Goal: Task Accomplishment & Management: Manage account settings

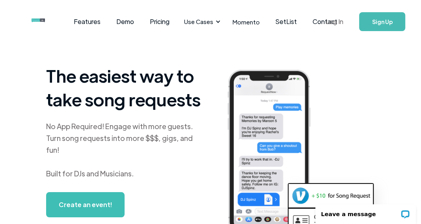
click at [339, 23] on link "Log In" at bounding box center [335, 22] width 34 height 28
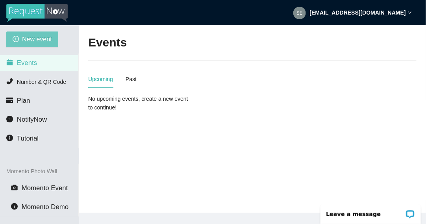
click at [43, 35] on span "New event" at bounding box center [37, 39] width 30 height 10
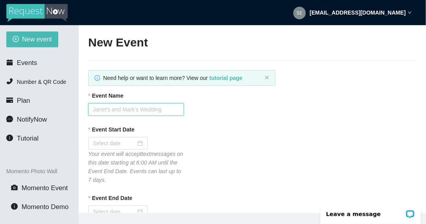
click at [147, 108] on input "Event Name" at bounding box center [136, 109] width 96 height 13
type input "Daniel & Cassandra's Wedding"
click at [138, 144] on div at bounding box center [118, 143] width 50 height 9
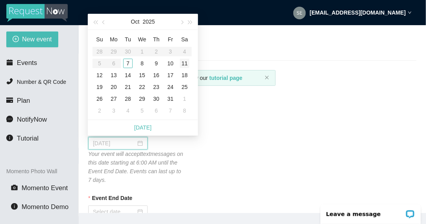
type input "10/11/2025"
click at [188, 63] on div "11" at bounding box center [184, 63] width 9 height 9
type input "10/12/2025"
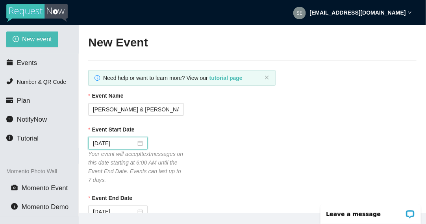
click at [205, 150] on div "Event Start Date 10/11/2025 Your event will accept text messages on this date s…" at bounding box center [252, 154] width 329 height 59
click at [205, 194] on div "Event End Date 10/12/2025 Your event will accept text messages until this date …" at bounding box center [252, 219] width 329 height 50
click div "Wedding"
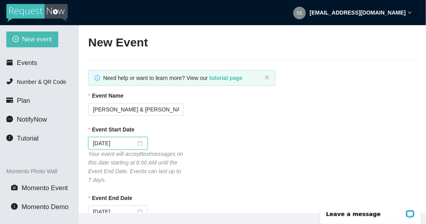
scroll to position [250, 0]
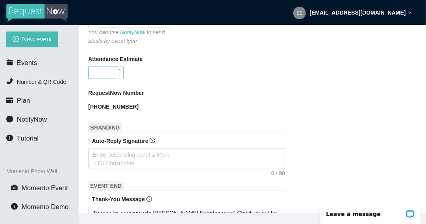
click at [114, 74] on input "Attendance Estimate" at bounding box center [106, 73] width 35 height 12
type input "250"
click at [301, 108] on div "RequestNow Number (575) 214-2448" at bounding box center [252, 101] width 329 height 24
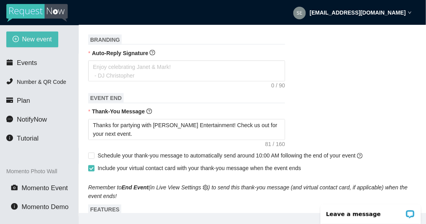
scroll to position [344, 0]
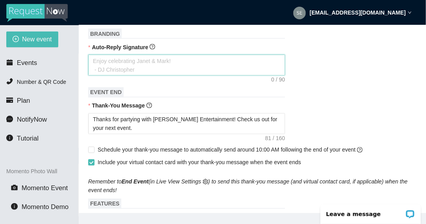
click at [212, 59] on textarea "Auto-Reply Signature" at bounding box center [186, 65] width 197 height 21
type textarea "E"
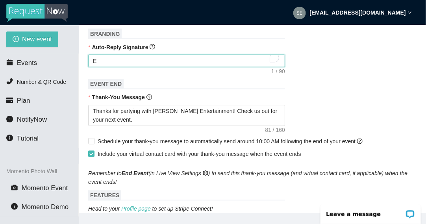
type textarea "En"
type textarea "Enj"
type textarea "Enjo"
type textarea "Enjoy"
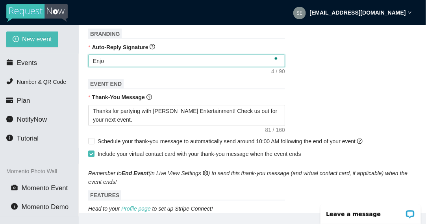
type textarea "Enjoy"
type textarea "Enjoy c"
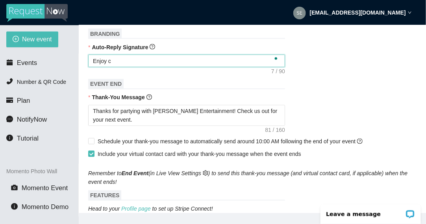
type textarea "Enjoy ce"
type textarea "Enjoy cel"
type textarea "Enjoy cele"
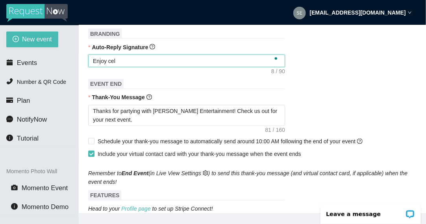
type textarea "Enjoy cele"
type textarea "Enjoy celeb"
type textarea "Enjoy celebr"
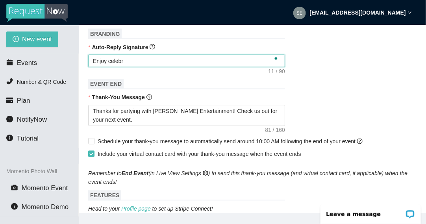
type textarea "Enjoy celebra"
type textarea "Enjoy celebrat"
type textarea "Enjoy celebrati"
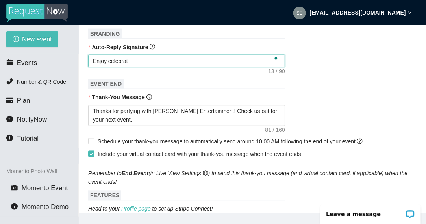
type textarea "Enjoy celebrati"
type textarea "Enjoy celebratin"
type textarea "Enjoy celebrating"
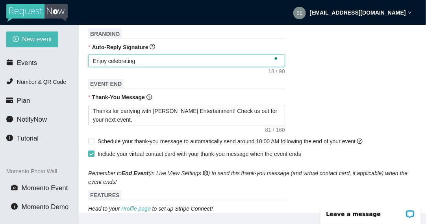
type textarea "Enjoy celebrating D"
type textarea "Enjoy celebrating Da"
type textarea "Enjoy celebrating Dai"
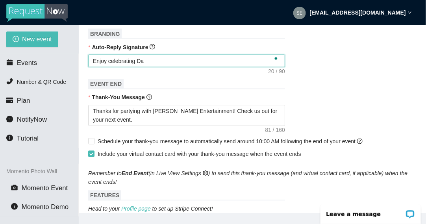
type textarea "Enjoy celebrating Dai"
type textarea "Enjoy celebrating Da"
type textarea "Enjoy celebrating Dan"
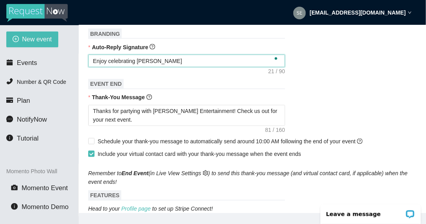
type textarea "Enjoy celebrating Dani"
type textarea "Enjoy celebrating Danie"
type textarea "Enjoy celebrating Daniel"
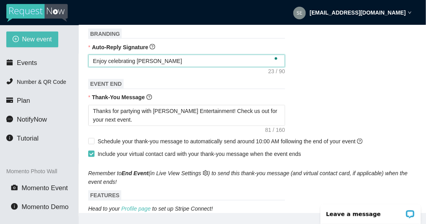
type textarea "Enjoy celebrating Daniel"
type textarea "Enjoy celebrating Daniel a"
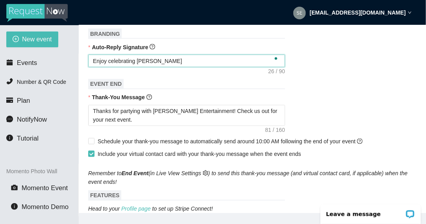
type textarea "Enjoy celebrating Daniel an"
type textarea "Enjoy celebrating Daniel and"
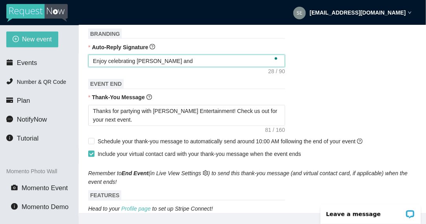
type textarea "Enjoy celebrating Daniel and"
type textarea "Enjoy celebrating Daniel and D"
type textarea "Enjoy celebrating Daniel and Da"
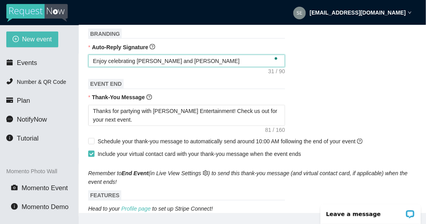
type textarea "Enjoy celebrating Daniel and D"
type textarea "Enjoy celebrating Daniel and"
type textarea "Enjoy celebrating Daniel and C"
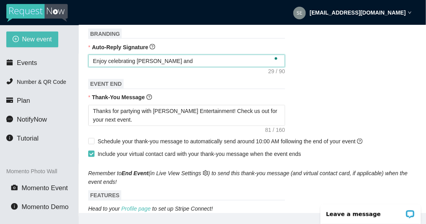
type textarea "Enjoy celebrating Daniel and C"
type textarea "Enjoy celebrating Daniel and Ca"
type textarea "Enjoy celebrating Daniel and Cas"
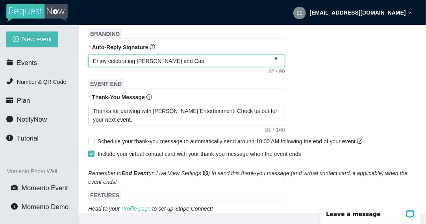
type textarea "Enjoy celebrating Daniel and Cass"
type textarea "Enjoy celebrating Daniel and Cassa"
type textarea "Enjoy celebrating Daniel and Cassan"
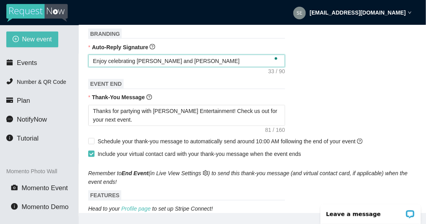
type textarea "Enjoy celebrating Daniel and Cassan"
type textarea "Enjoy celebrating Daniel and Cassand"
type textarea "Enjoy celebrating Daniel and Cassandr"
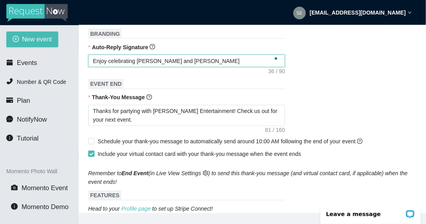
type textarea "Enjoy celebrating Daniel and Cassandra"
type textarea "Enjoy celebrating Daniel and Cassandra!"
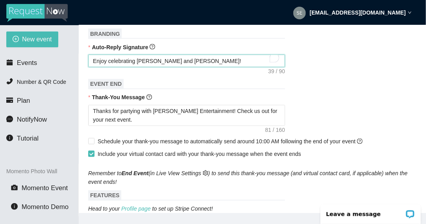
type textarea "Enjoy celebrating Daniel and Cassandra!"
type textarea "Enjoy celebrating Daniel and Cassandra! K"
type textarea "Enjoy celebrating Daniel and Cassandra! Ke"
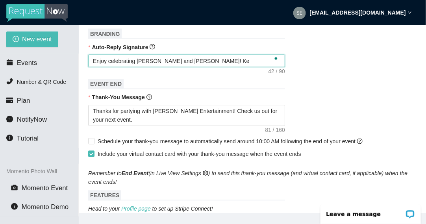
type textarea "Enjoy celebrating Daniel and Cassandra! Kee"
type textarea "Enjoy celebrating Daniel and Cassandra! Keep"
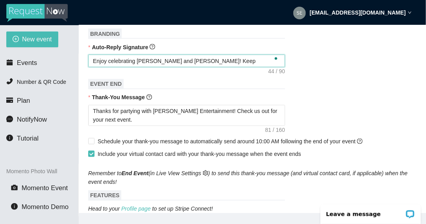
type textarea "Enjoy celebrating Daniel and Cassandra! Keep"
type textarea "Enjoy celebrating Daniel and Cassandra! Keep s"
type textarea "Enjoy celebrating Daniel and Cassandra! Keep se"
type textarea "Enjoy celebrating Daniel and Cassandra! Keep sen"
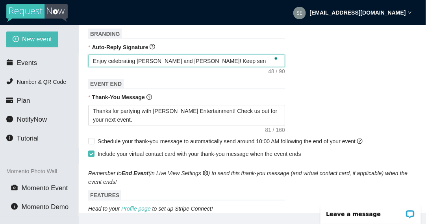
type textarea "Enjoy celebrating Daniel and Cassandra! Keep send"
type textarea "Enjoy celebrating Daniel and Cassandra! Keep sendi"
type textarea "Enjoy celebrating Daniel and Cassandra! Keep sendin"
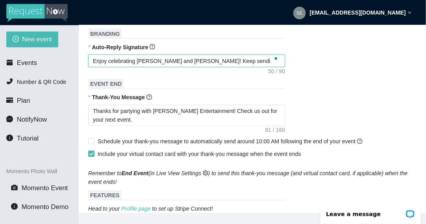
type textarea "Enjoy celebrating Daniel and Cassandra! Keep sendin"
type textarea "Enjoy celebrating Daniel and Cassandra! Keep sending"
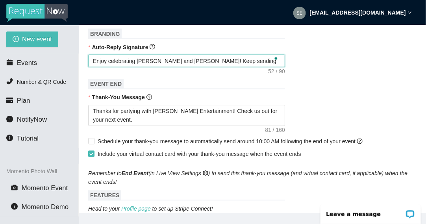
type textarea "Enjoy celebrating Daniel and Cassandra! Keep sending i"
type textarea "Enjoy celebrating Daniel and Cassandra! Keep sending in"
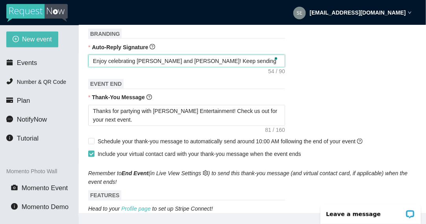
type textarea "Enjoy celebrating Daniel and Cassandra! Keep sending in"
type textarea "Enjoy celebrating Daniel and Cassandra! Keep sending in t"
type textarea "Enjoy celebrating Daniel and Cassandra! Keep sending in th"
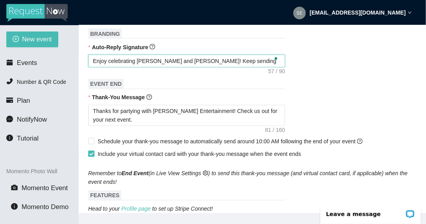
type textarea "Enjoy celebrating Daniel and Cassandra! Keep sending in tho"
type textarea "Enjoy celebrating Daniel and Cassandra! Keep sending in thos"
type textarea "Enjoy celebrating Daniel and Cassandra! Keep sending in those"
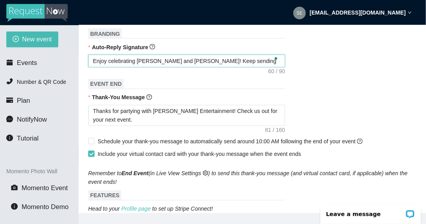
type textarea "Enjoy celebrating Daniel and Cassandra! Keep sending in those"
type textarea "Enjoy celebrating Daniel and Cassandra! Keep sending in those s"
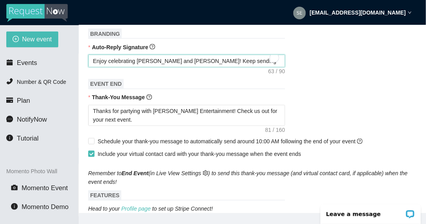
type textarea "Enjoy celebrating Daniel and Cassandra! Keep sending in those so"
type textarea "Enjoy celebrating Daniel and Cassandra! Keep sending in those son"
type textarea "Enjoy celebrating Daniel and Cassandra! Keep sending in those song"
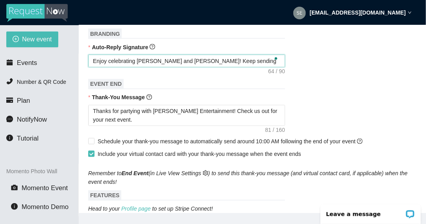
type textarea "Enjoy celebrating Daniel and Cassandra! Keep sending in those song"
type textarea "Enjoy celebrating Daniel and Cassandra! Keep sending in those song r"
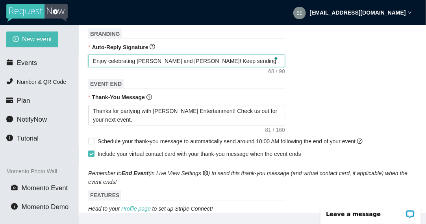
type textarea "Enjoy celebrating Daniel and Cassandra! Keep sending in those song re"
type textarea "Enjoy celebrating Daniel and Cassandra! Keep sending in those song req"
type textarea "Enjoy celebrating Daniel and Cassandra! Keep sending in those song requ"
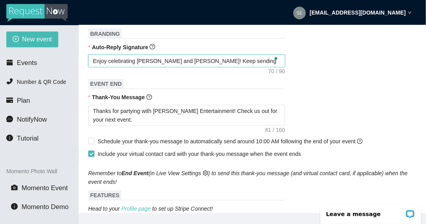
type textarea "Enjoy celebrating Daniel and Cassandra! Keep sending in those song requ"
type textarea "Enjoy celebrating Daniel and Cassandra! Keep sending in those song reque"
type textarea "Enjoy celebrating Daniel and Cassandra! Keep sending in those song requ"
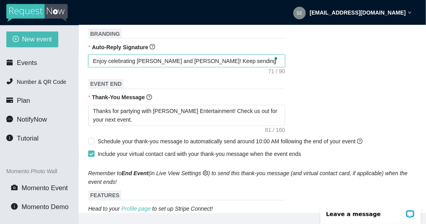
type textarea "Enjoy celebrating Daniel and Cassandra! Keep sending in those song req"
type textarea "Enjoy celebrating Daniel and Cassandra! Keep sending in those song re"
type textarea "Enjoy celebrating Daniel and Cassandra! Keep sending in those song r"
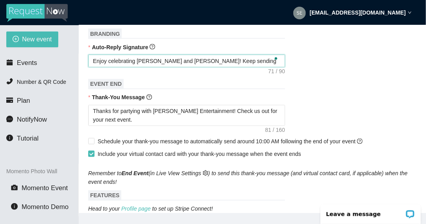
type textarea "Enjoy celebrating Daniel and Cassandra! Keep sending in those song r"
type textarea "Enjoy celebrating Daniel and Cassandra! Keep sending in those song"
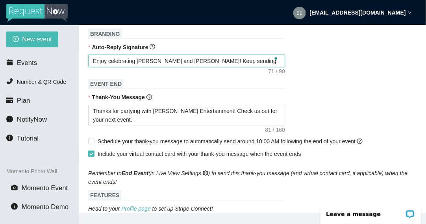
type textarea "Enjoy celebrating Daniel and Cassandra! Keep sending in those son"
type textarea "Enjoy celebrating Daniel and Cassandra! Keep sending in those so"
type textarea "Enjoy celebrating Daniel and Cassandra! Keep sending in those s"
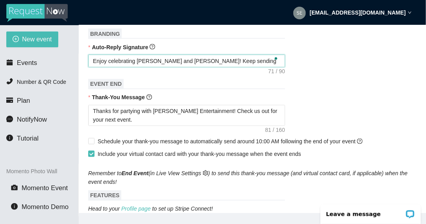
type textarea "Enjoy celebrating Daniel and Cassandra! Keep sending in those s"
type textarea "Enjoy celebrating Daniel and Cassandra! Keep sending in those"
type textarea "Enjoy celebrating Daniel and Cassandra! Keep sending in thos"
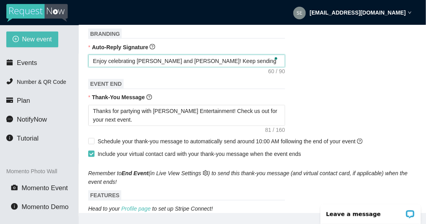
type textarea "Enjoy celebrating Daniel and Cassandra! Keep sending in tho"
type textarea "Enjoy celebrating Daniel and Cassandra! Keep sending in th"
type textarea "Enjoy celebrating Daniel and Cassandra! Keep sending in t"
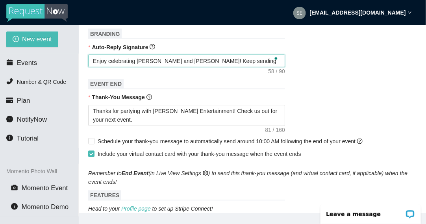
type textarea "Enjoy celebrating Daniel and Cassandra! Keep sending in t"
type textarea "Enjoy celebrating Daniel and Cassandra! Keep sending in"
type textarea "Enjoy celebrating Daniel and Cassandra! Keep sending in y"
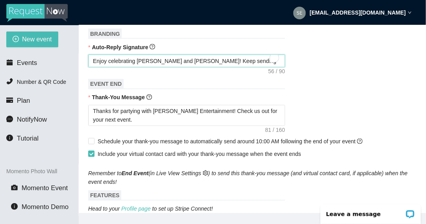
type textarea "Enjoy celebrating Daniel and Cassandra! Keep sending in yo"
type textarea "Enjoy celebrating Daniel and Cassandra! Keep sending in you"
type textarea "Enjoy celebrating Daniel and Cassandra! Keep sending in your"
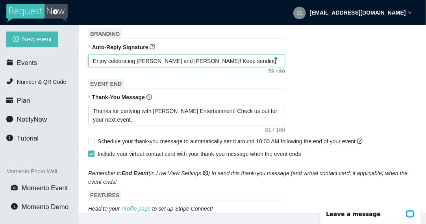
type textarea "Enjoy celebrating Daniel and Cassandra! Keep sending in your"
type textarea "Enjoy celebrating Daniel and Cassandra! Keep sending in your S"
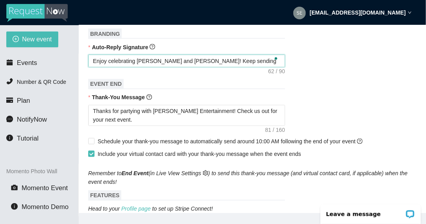
type textarea "Enjoy celebrating Daniel and Cassandra! Keep sending in your"
type textarea "Enjoy celebrating Daniel and Cassandra! Keep sending in your s"
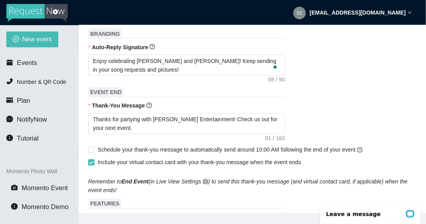
click at [333, 91] on form "Event Name Daniel & Cassandra's Wedding Event Start Date 10/11/2025 Your event …" at bounding box center [252, 117] width 329 height 740
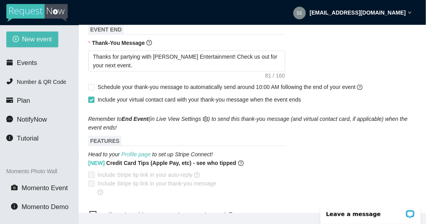
scroll to position [423, 0]
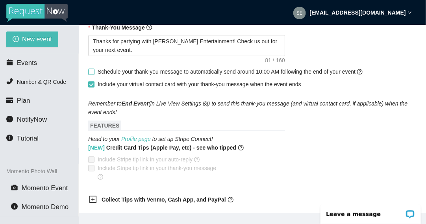
click at [91, 72] on input "Schedule your thank-you message to automatically send around 10:00 AM following…" at bounding box center [91, 72] width 6 height 6
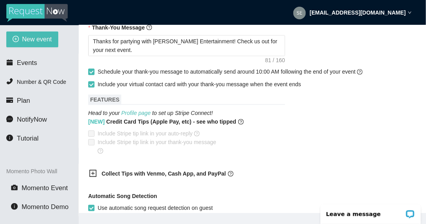
click at [92, 73] on input "Schedule your thank-you message to automatically send around 10:00 AM following…" at bounding box center [91, 72] width 6 height 6
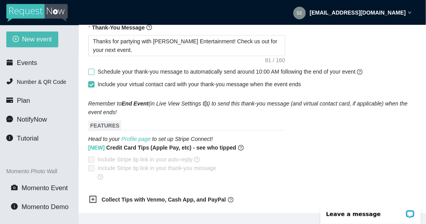
click at [92, 73] on input "Schedule your thank-you message to automatically send around 10:00 AM following…" at bounding box center [91, 72] width 6 height 6
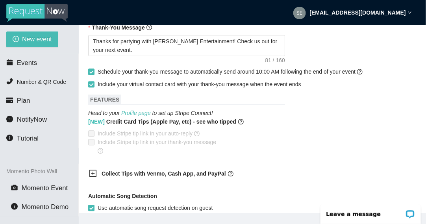
click at [92, 73] on input "Schedule your thank-you message to automatically send around 10:00 AM following…" at bounding box center [91, 72] width 6 height 6
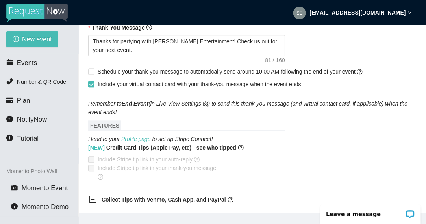
click at [236, 126] on h1 "FEATURES" at bounding box center [186, 126] width 197 height 10
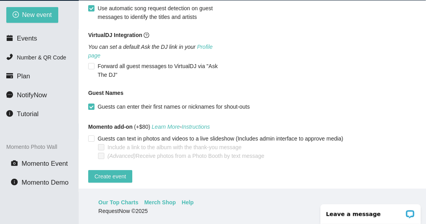
scroll to position [25, 0]
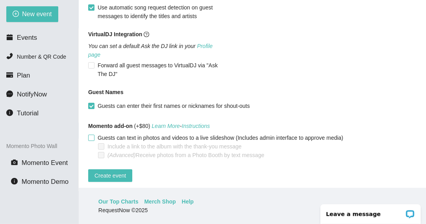
click at [95, 134] on span "Guests can text in photos and videos to a live slideshow (Includes admin interf…" at bounding box center [221, 138] width 252 height 9
click at [94, 135] on input "Guests can text in photos and videos to a live slideshow (Includes admin interf…" at bounding box center [91, 138] width 6 height 6
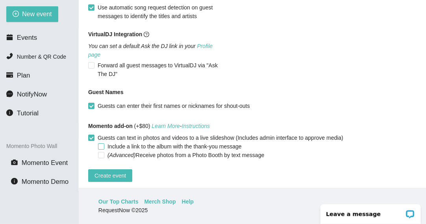
click at [105, 142] on span "Include a link to the album with the thank-you message" at bounding box center [174, 146] width 141 height 9
click at [104, 143] on input "Include a link to the album with the thank-you message" at bounding box center [101, 146] width 6 height 6
click at [99, 151] on label "(Advanced) Receive photos from a Photo Booth by text message" at bounding box center [182, 155] width 169 height 9
click at [99, 152] on input "(Advanced) Receive photos from a Photo Booth by text message" at bounding box center [101, 155] width 6 height 6
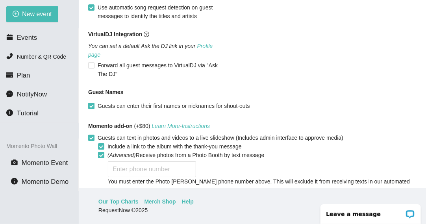
click at [101, 152] on input "(Advanced) Receive photos from a Photo Booth by text message" at bounding box center [101, 155] width 6 height 6
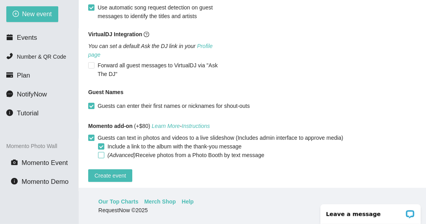
drag, startPoint x: 214, startPoint y: 164, endPoint x: 100, endPoint y: 146, distance: 115.7
click at [100, 152] on input "(Advanced) Receive photos from a Photo Booth by text message" at bounding box center [101, 155] width 6 height 6
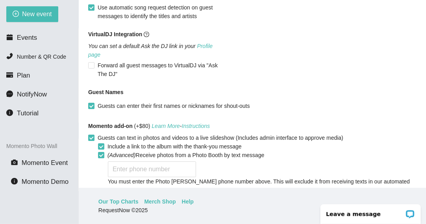
click at [128, 187] on link "More info" at bounding box center [139, 190] width 23 height 6
click at [102, 152] on input "(Advanced) Receive photos from a Photo Booth by text message" at bounding box center [101, 155] width 6 height 6
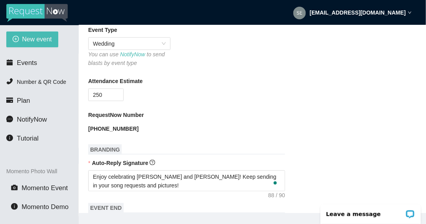
scroll to position [235, 0]
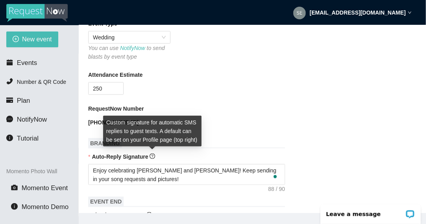
click at [153, 155] on icon "question-circle" at bounding box center [153, 156] width 2 height 3
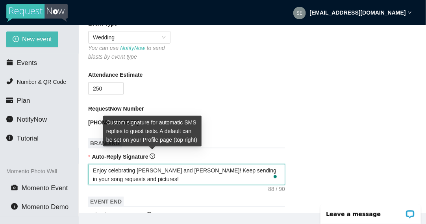
click at [153, 164] on textarea "Enjoy celebrating Daniel and Cassandra! Keep sending in your song requests and …" at bounding box center [186, 174] width 197 height 21
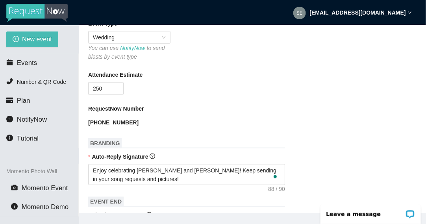
click at [346, 76] on div "Attendance Estimate" at bounding box center [252, 77] width 329 height 12
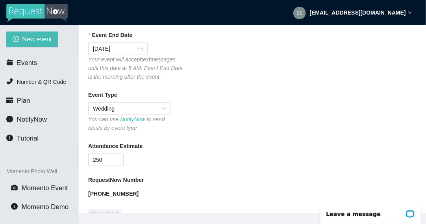
scroll to position [219, 0]
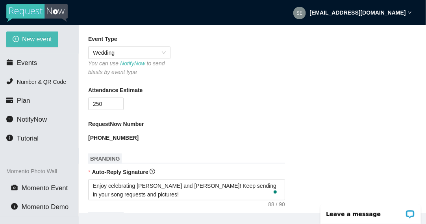
click at [415, 55] on div "Event Type Wedding You can use NotifyNow to send blasts by event type" at bounding box center [252, 56] width 329 height 42
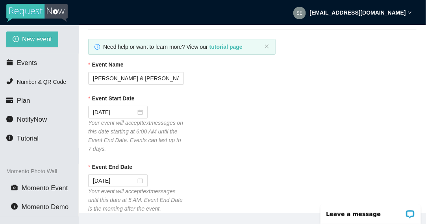
scroll to position [15, 0]
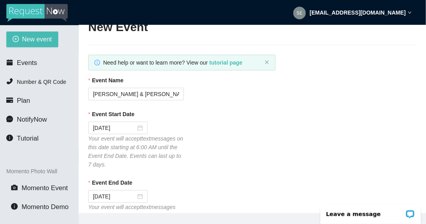
click at [374, 78] on div "Event Name" at bounding box center [252, 82] width 329 height 12
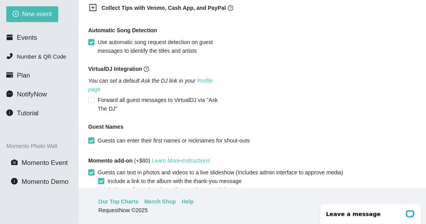
scroll to position [577, 0]
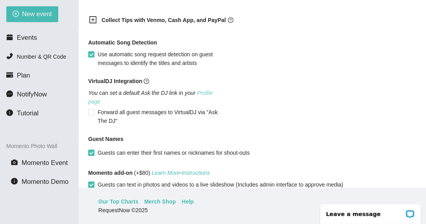
click at [203, 91] on link "Profile page" at bounding box center [150, 97] width 125 height 15
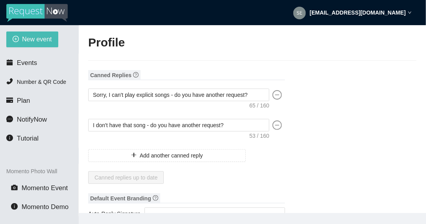
type input "Robert"
type input "Sedillo"
type input "Sedillo Entertainment"
type input "DJ"
type input "(575) 637-8143"
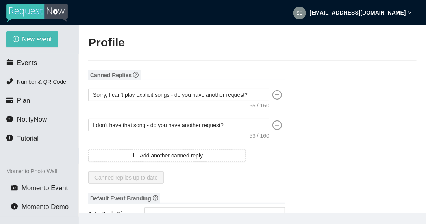
type input "sedillodjservices@gmail.com"
type input "https://www.facebook.com/share/1BgsvePN37/"
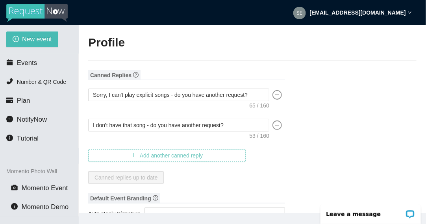
click at [190, 152] on span "Add another canned reply" at bounding box center [171, 155] width 63 height 9
type textarea "Canned reply #3"
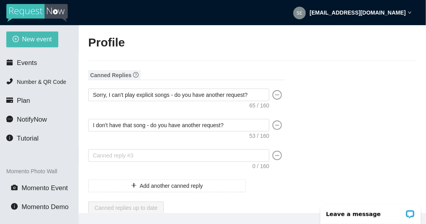
click at [279, 156] on icon "minus-circle" at bounding box center [277, 155] width 9 height 9
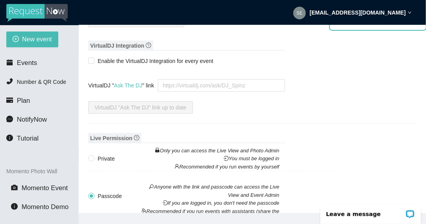
scroll to position [782, 0]
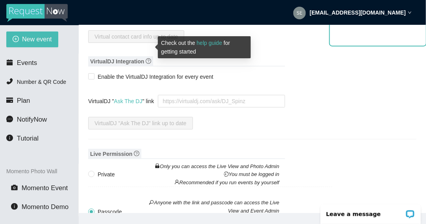
click at [150, 58] on icon "question-circle" at bounding box center [149, 61] width 6 height 6
click at [205, 45] on link "help guide" at bounding box center [210, 43] width 26 height 6
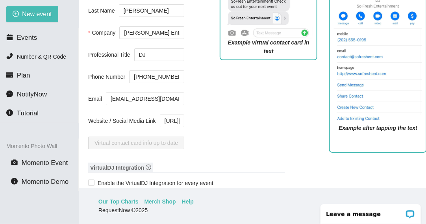
scroll to position [662, 0]
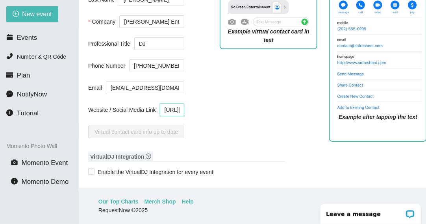
click at [178, 104] on input "https://www.facebook.com/share/1BgsvePN37/" at bounding box center [172, 110] width 25 height 13
click at [181, 104] on input "https://www.facebook.com/share/1BgsvePN37/" at bounding box center [172, 110] width 25 height 13
click at [192, 98] on div "Virtual Contact Card Watch a tutorial on using a Contact Card. First Name Rober…" at bounding box center [252, 42] width 329 height 212
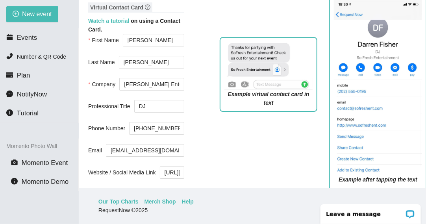
scroll to position [615, 0]
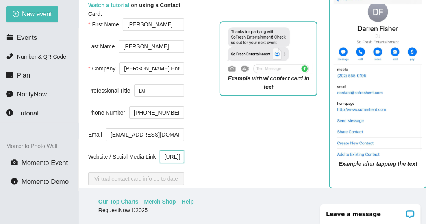
click at [167, 151] on input "https://www.facebook.com/share/1BgsvePN37/" at bounding box center [172, 157] width 25 height 13
click at [177, 151] on input "https://www.facebook.com/share/1BgsvePN37/" at bounding box center [172, 157] width 25 height 13
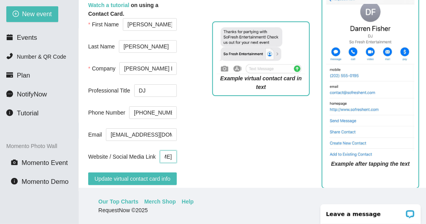
scroll to position [0, 137]
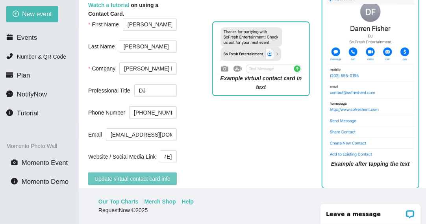
click at [154, 175] on span "Update virtual contact card info" at bounding box center [133, 179] width 76 height 9
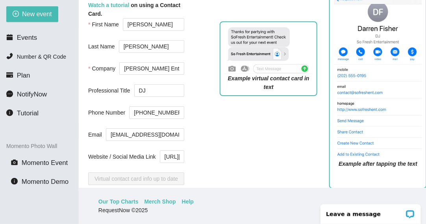
scroll to position [631, 0]
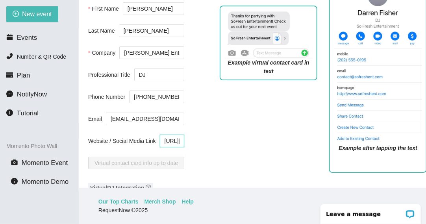
click at [165, 135] on input "https://www.facebook.com/profile.php?id=61559650856332www.facebook.com/share/1B…" at bounding box center [172, 141] width 25 height 13
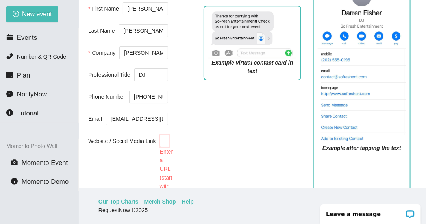
scroll to position [0, 132]
type input "559650856332www.facebook.com/share/1BgsvePN37/"
click at [215, 142] on div "Example virtual contact card in text" at bounding box center [253, 111] width 110 height 222
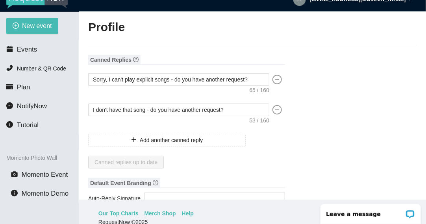
scroll to position [0, 0]
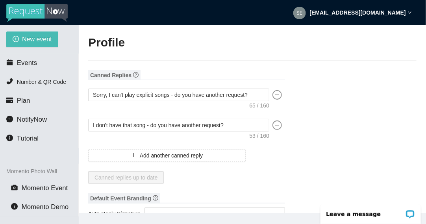
drag, startPoint x: 365, startPoint y: 13, endPoint x: 276, endPoint y: 51, distance: 97.1
drag, startPoint x: 276, startPoint y: 51, endPoint x: 29, endPoint y: 64, distance: 247.5
click at [29, 64] on span "Events" at bounding box center [27, 62] width 20 height 7
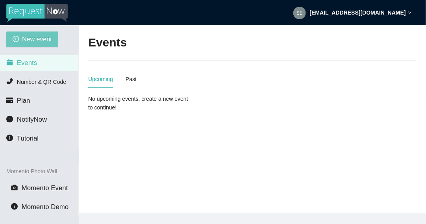
click at [41, 41] on span "New event" at bounding box center [37, 39] width 30 height 10
type textarea "https://virtualdj.com/ask/DJ_Spinz"
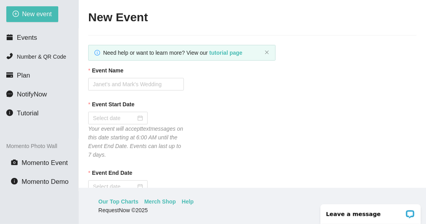
scroll to position [9, 0]
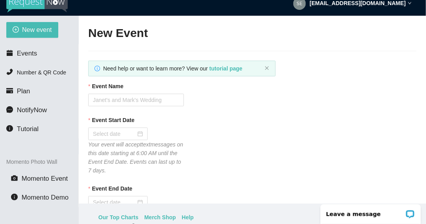
click at [217, 124] on div "Event Start Date" at bounding box center [252, 122] width 329 height 12
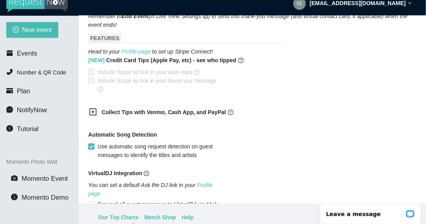
scroll to position [516, 0]
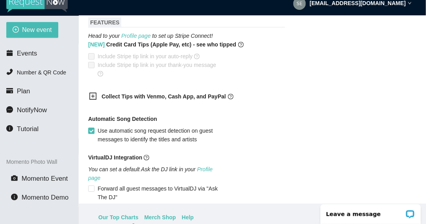
click at [93, 94] on icon "plus-square" at bounding box center [93, 96] width 4 height 4
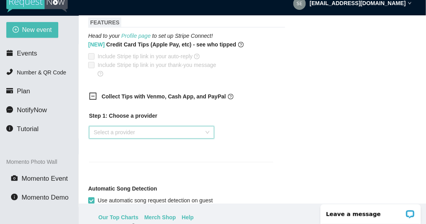
click at [156, 133] on input "search" at bounding box center [149, 133] width 110 height 12
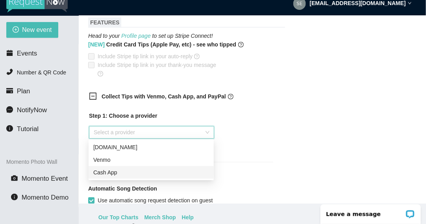
click at [142, 172] on div "Cash App" at bounding box center [151, 172] width 116 height 9
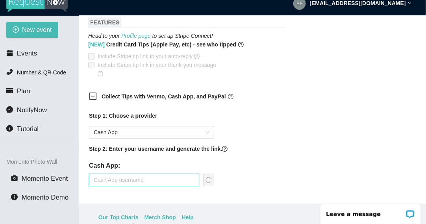
drag, startPoint x: 174, startPoint y: 177, endPoint x: 138, endPoint y: 178, distance: 35.9
click at [138, 178] on input "text" at bounding box center [144, 180] width 110 height 13
type input "$VRSedillo"
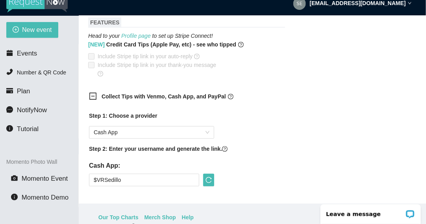
click at [258, 168] on div "Step 1: Choose a provider Cash App Step 2: Enter your username and generate the…" at bounding box center [181, 153] width 184 height 83
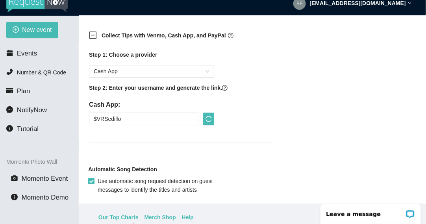
scroll to position [579, 0]
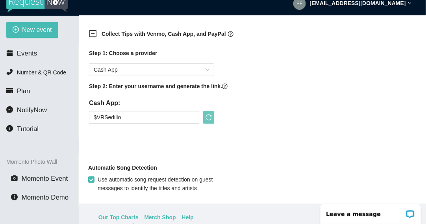
click at [211, 119] on icon "reload" at bounding box center [209, 117] width 6 height 6
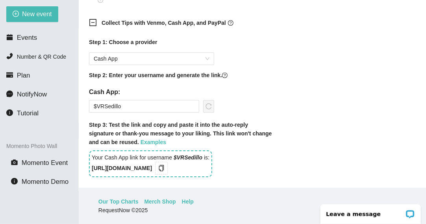
scroll to position [575, 0]
click at [168, 167] on button "button" at bounding box center [161, 168] width 13 height 13
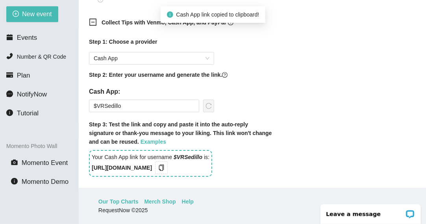
click at [257, 164] on div "Your Cash App link for username $VRSedillo is: https://songtips.me/GUkl6" at bounding box center [181, 163] width 184 height 27
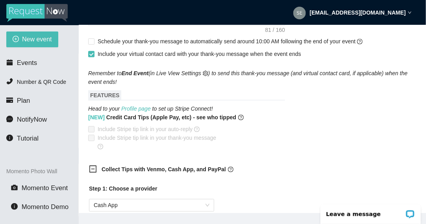
scroll to position [454, 0]
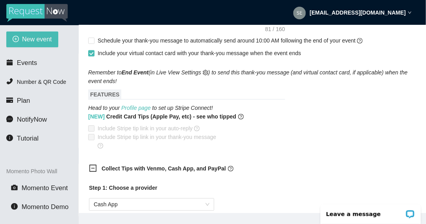
click at [94, 169] on icon "minus-square" at bounding box center [93, 168] width 8 height 8
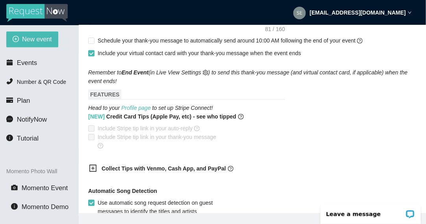
click at [278, 166] on div "Collect Tips with Venmo, Cash App, and PayPal" at bounding box center [181, 169] width 197 height 19
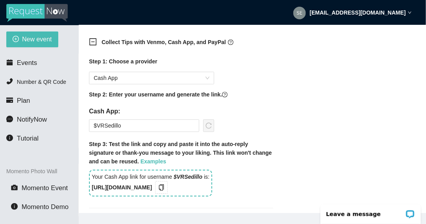
scroll to position [579, 0]
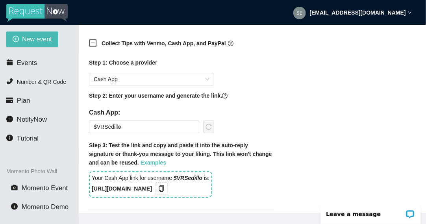
click at [93, 43] on icon "minus-square" at bounding box center [93, 43] width 8 height 8
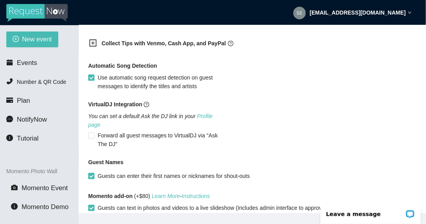
click at [305, 66] on div "Automatic Song Detection" at bounding box center [252, 67] width 329 height 12
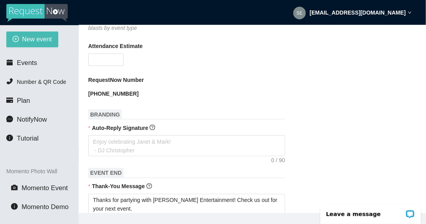
scroll to position [188, 0]
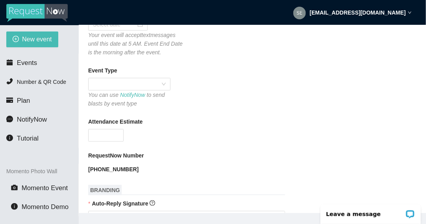
click at [405, 13] on strong "[EMAIL_ADDRESS][DOMAIN_NAME]" at bounding box center [358, 12] width 96 height 6
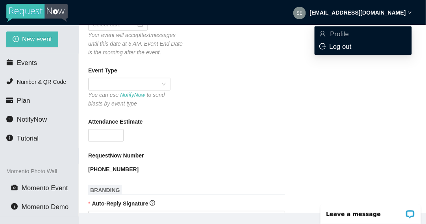
click at [370, 47] on div "Log out" at bounding box center [364, 47] width 88 height 9
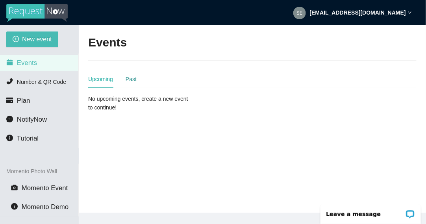
click at [129, 78] on div "Past" at bounding box center [131, 79] width 11 height 9
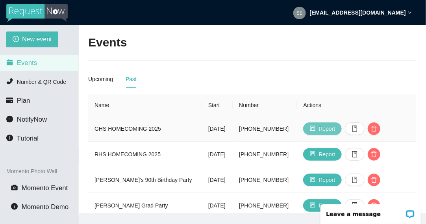
click at [323, 130] on span "Report" at bounding box center [327, 129] width 17 height 9
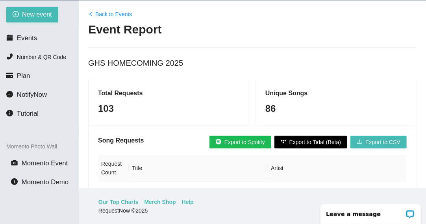
scroll to position [25, 0]
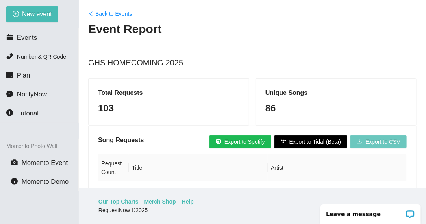
click at [385, 140] on span "Export to CSV" at bounding box center [383, 142] width 35 height 9
click at [395, 55] on div "Back to Events Event Report GHS HOMECOMING 2025" at bounding box center [252, 39] width 329 height 60
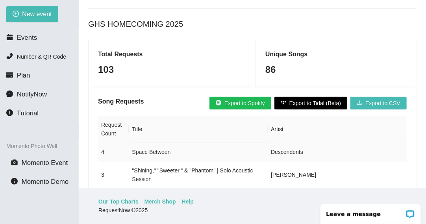
scroll to position [54, 0]
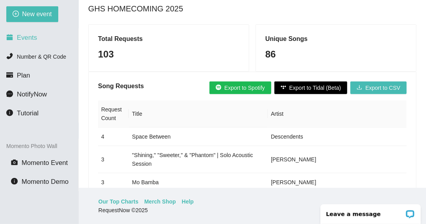
click at [32, 41] on span "Events" at bounding box center [27, 37] width 20 height 7
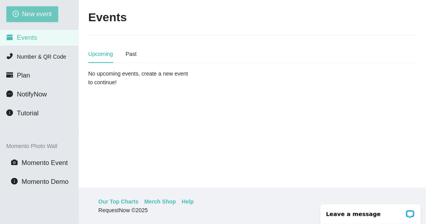
click at [43, 12] on span "New event" at bounding box center [37, 14] width 30 height 10
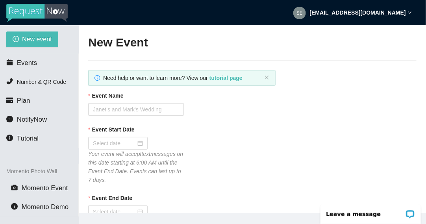
click at [404, 13] on strong "[EMAIL_ADDRESS][DOMAIN_NAME]" at bounding box center [358, 12] width 96 height 6
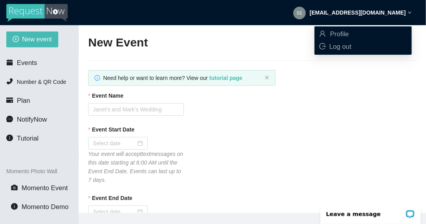
click at [322, 152] on div "Event Start Date Your event will accept text messages on this date starting at …" at bounding box center [252, 154] width 329 height 59
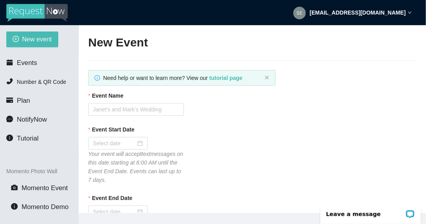
click at [378, 12] on strong "[EMAIL_ADDRESS][DOMAIN_NAME]" at bounding box center [358, 12] width 96 height 6
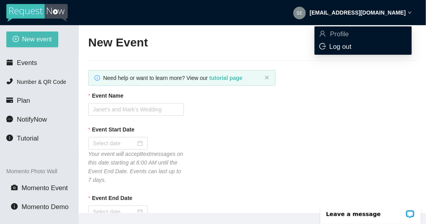
click at [344, 47] on span "Log out" at bounding box center [341, 46] width 22 height 7
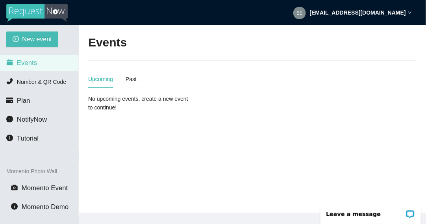
click at [377, 11] on strong "[EMAIL_ADDRESS][DOMAIN_NAME]" at bounding box center [358, 12] width 96 height 6
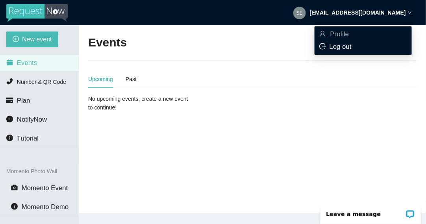
click at [343, 46] on span "Log out" at bounding box center [341, 46] width 22 height 7
